Goal: Find specific page/section: Find specific page/section

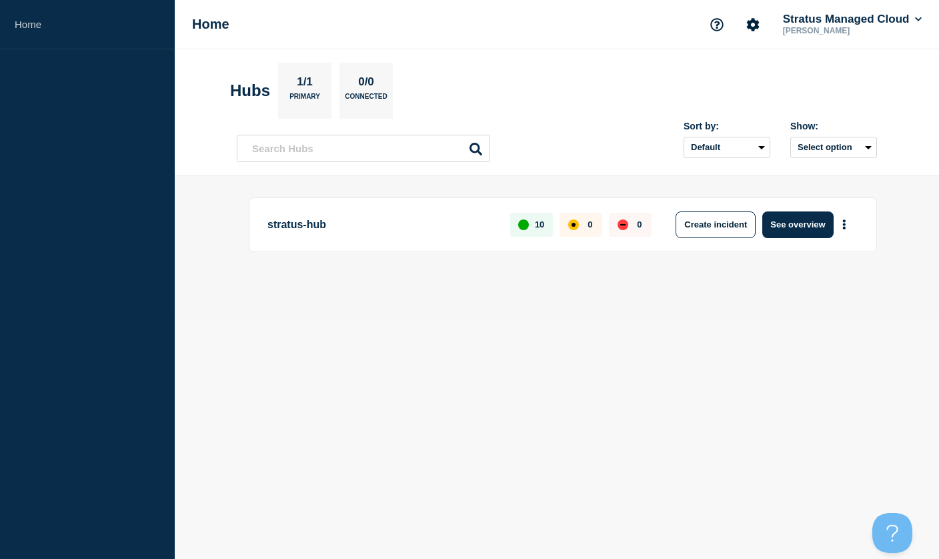
click at [300, 228] on p "stratus-hub" at bounding box center [380, 224] width 227 height 27
click at [842, 227] on button "More actions" at bounding box center [844, 224] width 17 height 25
click at [804, 285] on link "View Status Page" at bounding box center [843, 281] width 98 height 11
click at [508, 355] on body "Home Home Stratus Managed Cloud Michael Clayton Hubs 1/1 Primary 0/0 Connected …" at bounding box center [469, 279] width 939 height 559
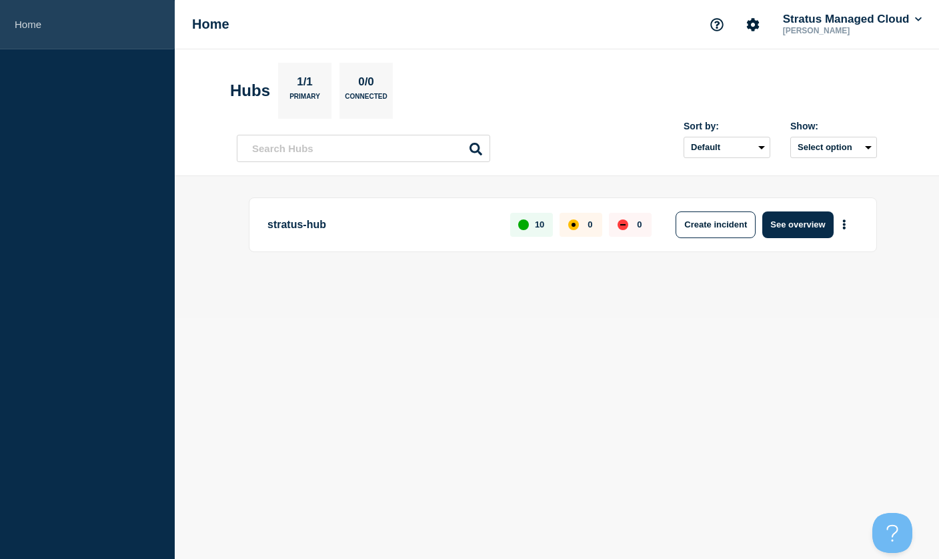
click at [29, 25] on link "Home" at bounding box center [87, 24] width 175 height 49
